Goal: Information Seeking & Learning: Learn about a topic

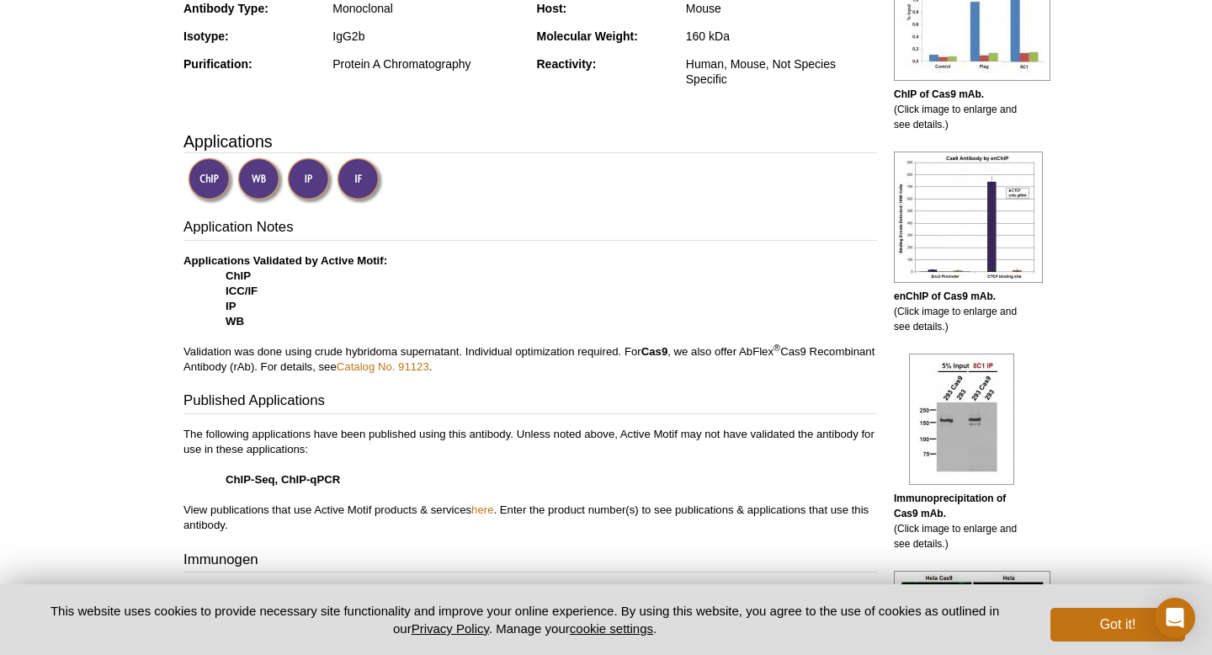
scroll to position [555, 0]
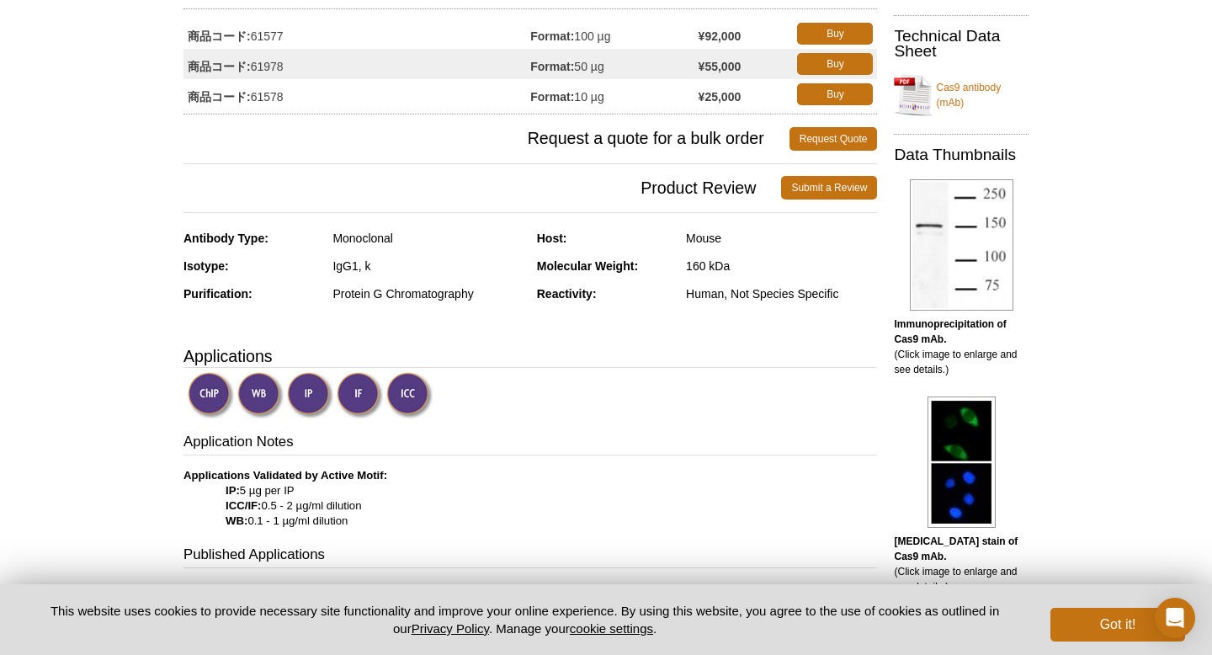
scroll to position [256, 0]
